Goal: Task Accomplishment & Management: Manage account settings

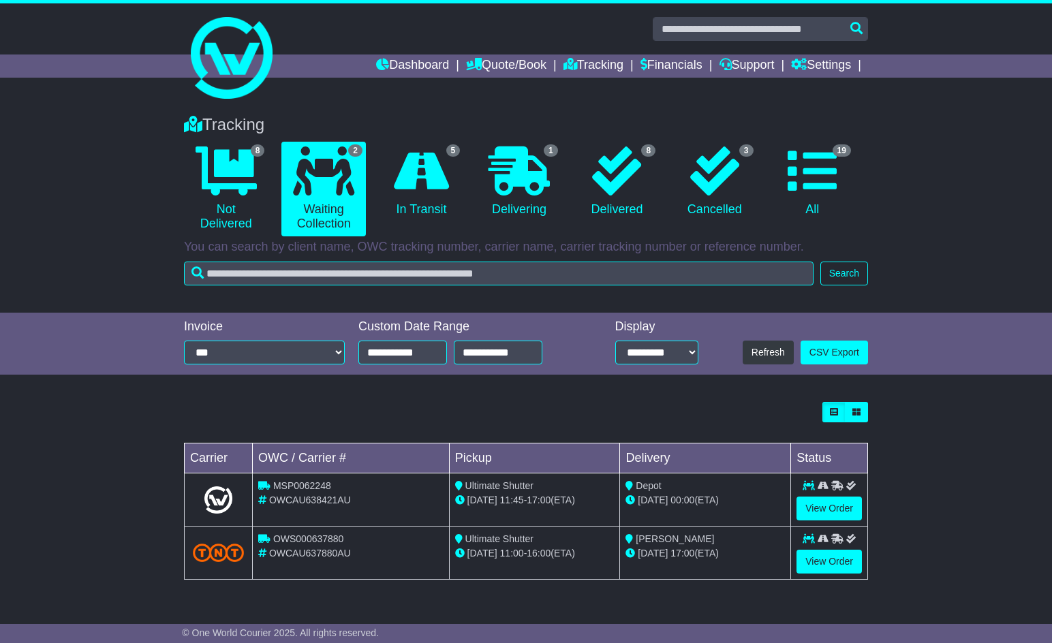
click at [889, 25] on div at bounding box center [526, 52] width 1052 height 98
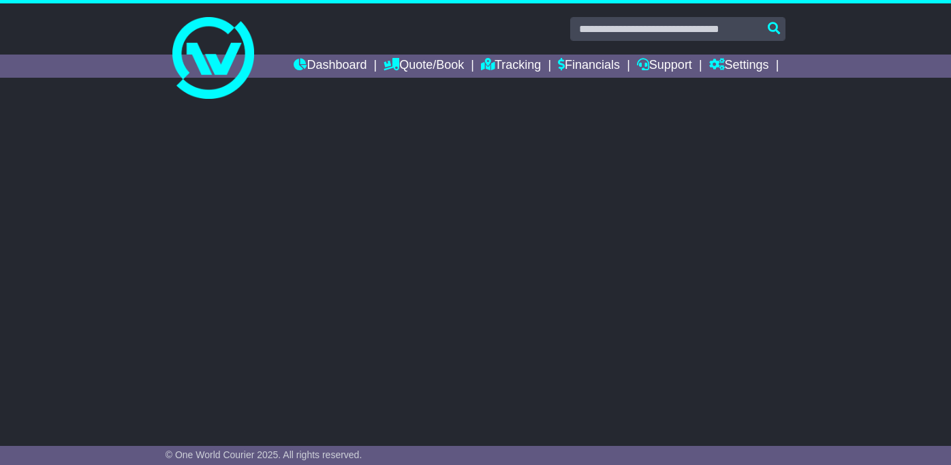
select select "**"
